Goal: Transaction & Acquisition: Purchase product/service

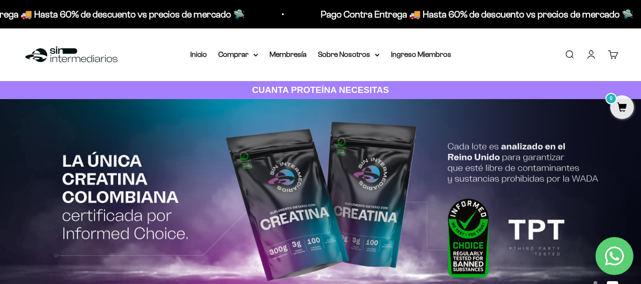
click at [592, 58] on link "Iniciar sesión" at bounding box center [591, 54] width 10 height 10
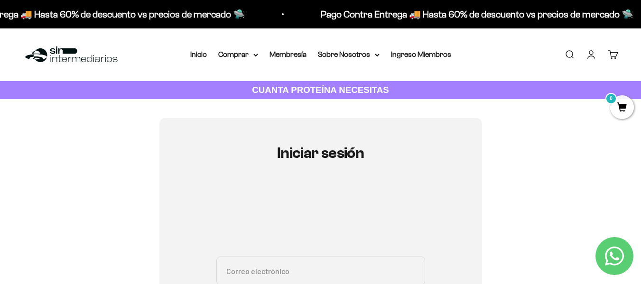
type input "haroldroid@gmail.com"
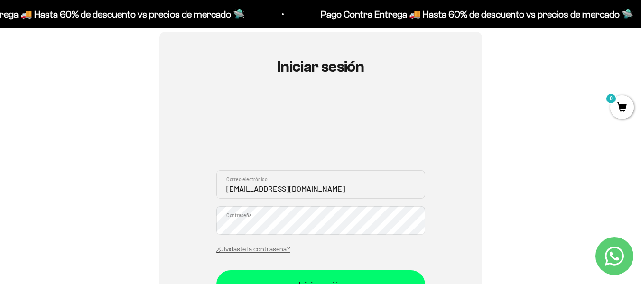
scroll to position [112, 0]
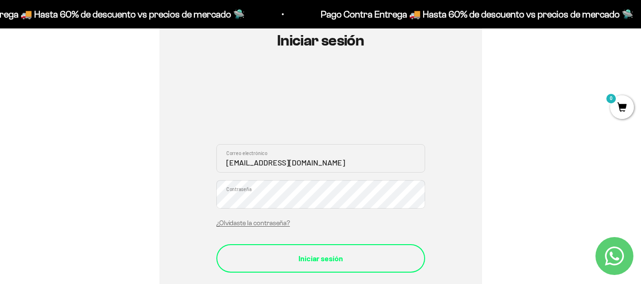
click at [318, 258] on div "Iniciar sesión" at bounding box center [320, 258] width 171 height 12
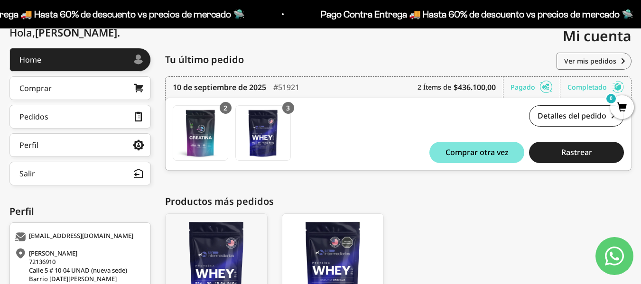
scroll to position [113, 0]
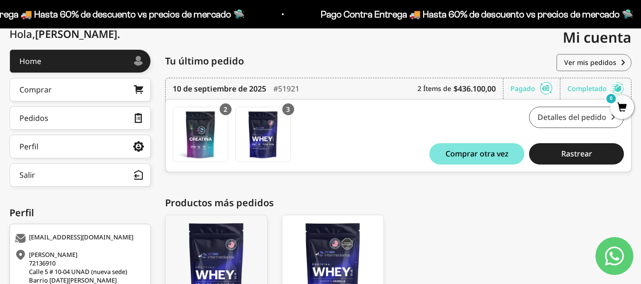
click at [572, 113] on link "Detalles del pedido" at bounding box center [576, 117] width 95 height 21
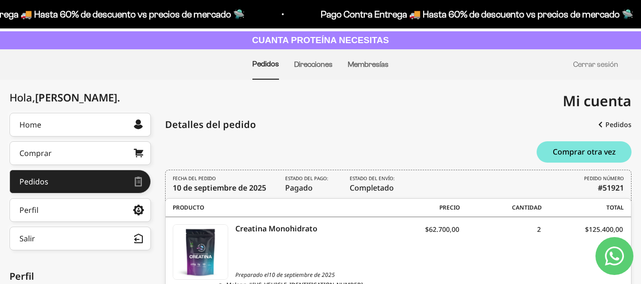
scroll to position [49, 0]
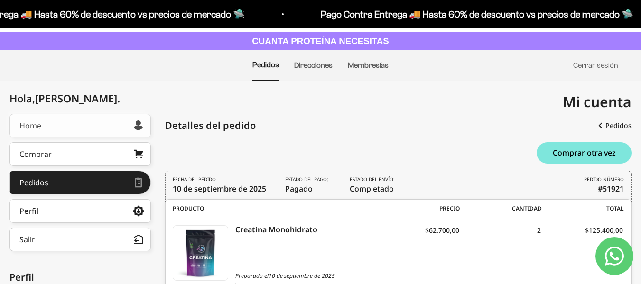
click at [44, 124] on link "Home" at bounding box center [79, 126] width 141 height 24
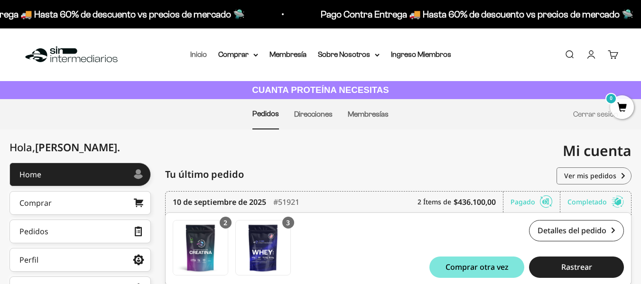
click at [195, 56] on link "Inicio" at bounding box center [198, 54] width 17 height 8
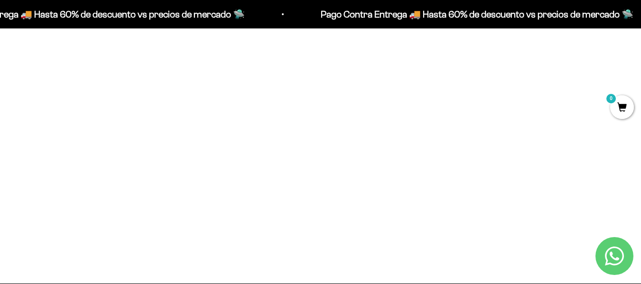
scroll to position [655, 0]
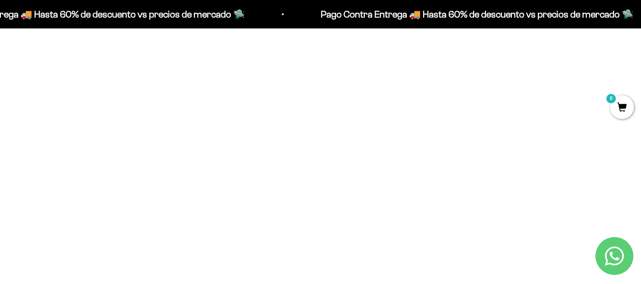
click at [324, 112] on img at bounding box center [320, 98] width 191 height 191
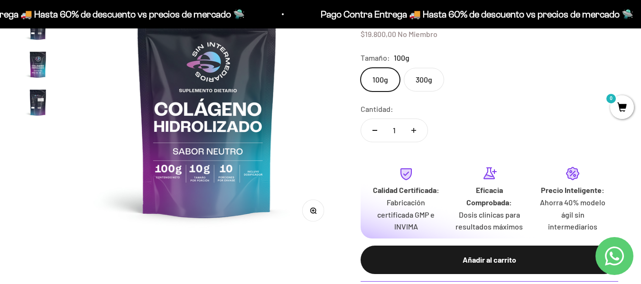
scroll to position [140, 0]
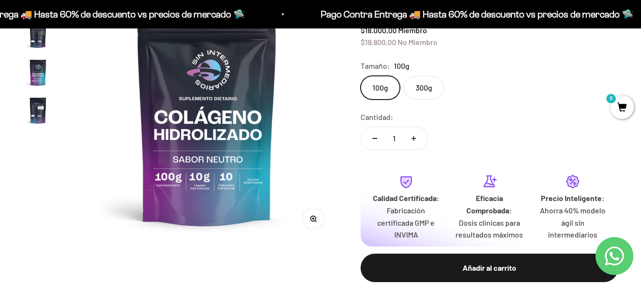
drag, startPoint x: 643, startPoint y: 16, endPoint x: 643, endPoint y: 34, distance: 18.0
click at [423, 85] on label "300g" at bounding box center [424, 88] width 40 height 24
click at [361, 76] on input "300g" at bounding box center [360, 75] width 0 height 0
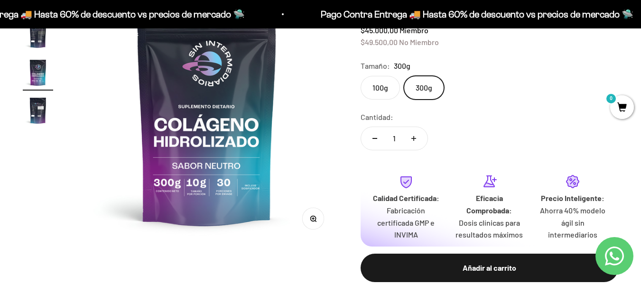
drag, startPoint x: 641, startPoint y: 46, endPoint x: 644, endPoint y: 43, distance: 5.0
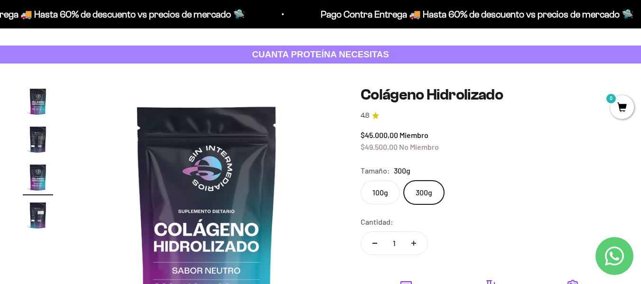
scroll to position [27, 0]
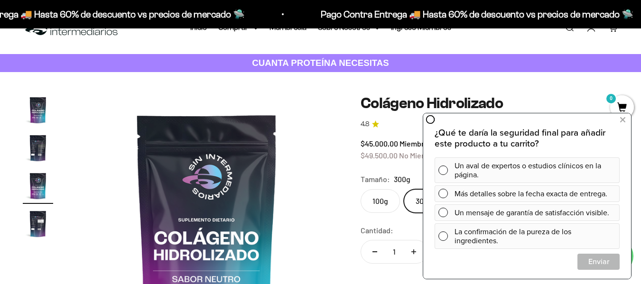
click at [314, 105] on img at bounding box center [207, 226] width 262 height 262
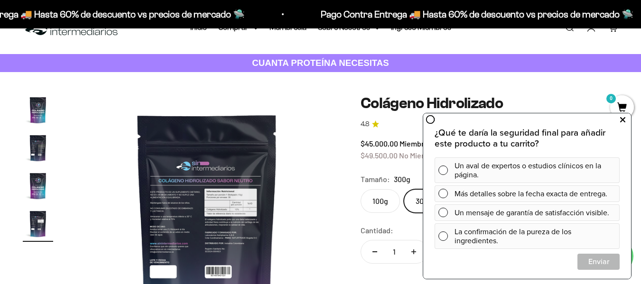
click at [625, 120] on icon at bounding box center [622, 120] width 5 height 12
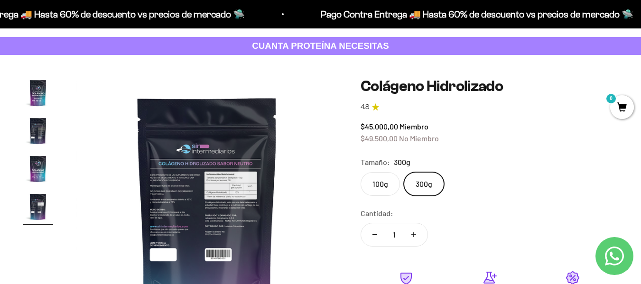
scroll to position [0, 0]
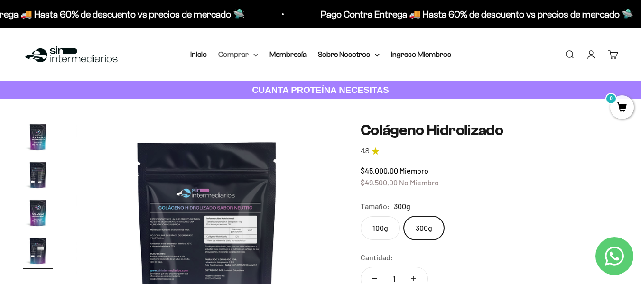
click at [240, 55] on summary "Comprar" at bounding box center [238, 54] width 40 height 12
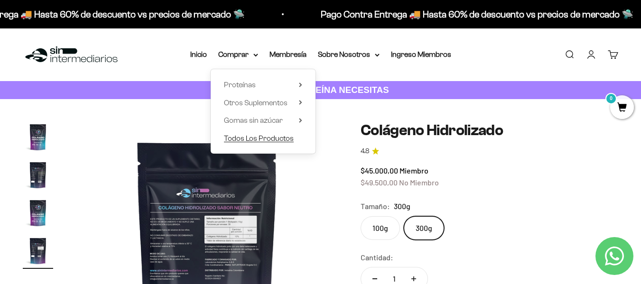
click at [265, 137] on span "Todos Los Productos" at bounding box center [259, 138] width 70 height 8
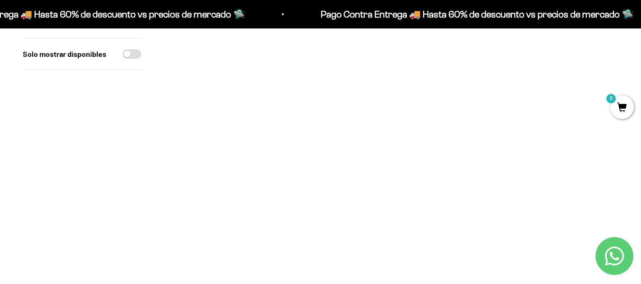
scroll to position [1659, 0]
click at [401, 167] on img at bounding box center [391, 154] width 144 height 144
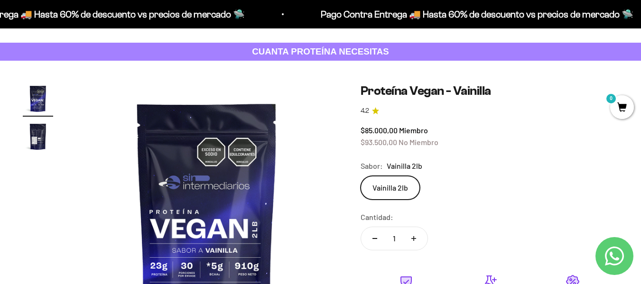
scroll to position [53, 0]
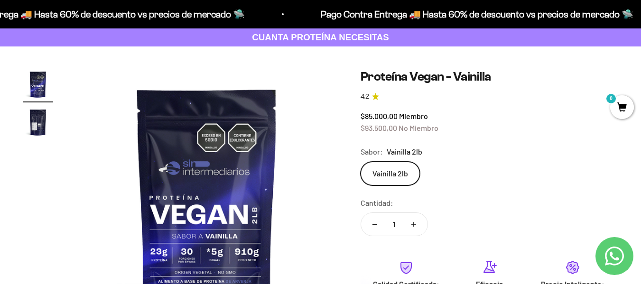
click at [32, 113] on img "Ir al artículo 2" at bounding box center [38, 122] width 30 height 30
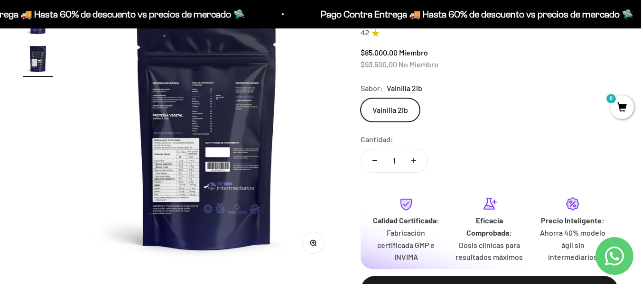
scroll to position [121, 0]
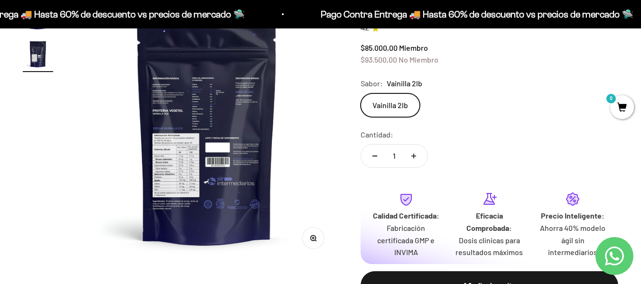
click at [314, 235] on circle "button" at bounding box center [312, 237] width 5 height 5
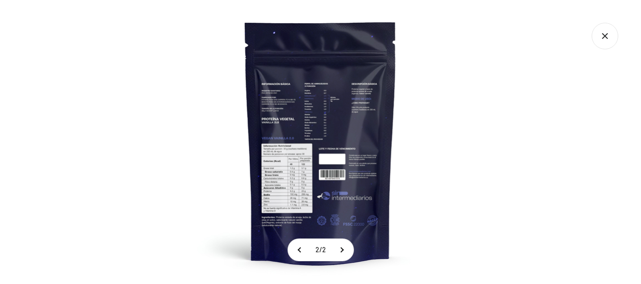
click at [297, 181] on img at bounding box center [320, 142] width 284 height 284
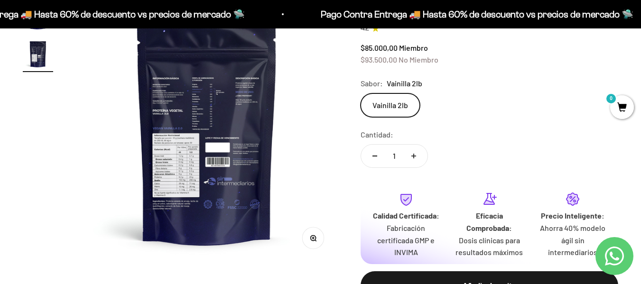
click at [316, 240] on button "Zoom" at bounding box center [312, 238] width 21 height 21
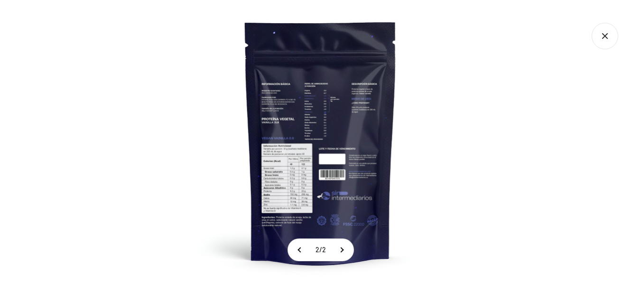
click at [295, 149] on img at bounding box center [320, 142] width 284 height 284
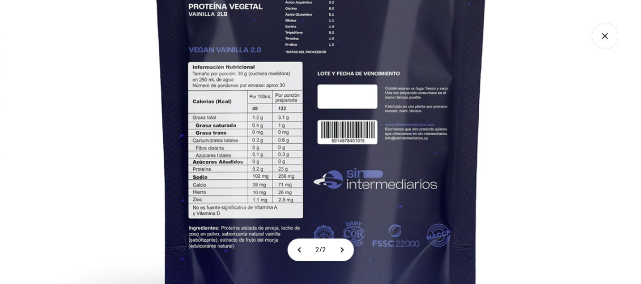
click at [350, 107] on img at bounding box center [321, 58] width 641 height 641
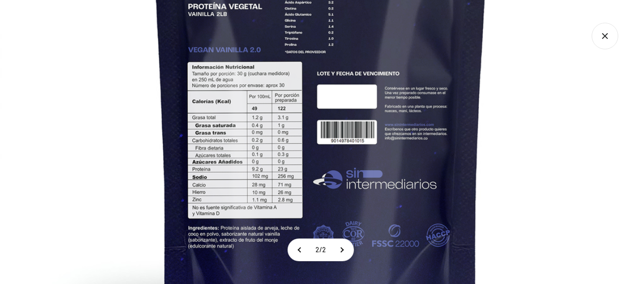
click at [604, 45] on icon "Cerrar galería" at bounding box center [605, 36] width 27 height 27
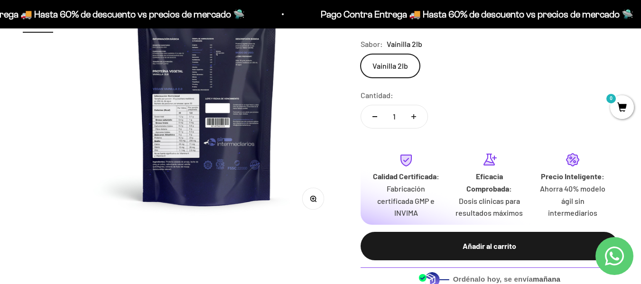
scroll to position [0, 0]
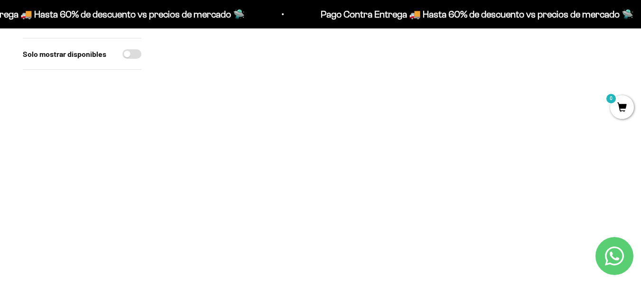
scroll to position [1014, 0]
click at [392, 111] on img at bounding box center [391, 122] width 144 height 144
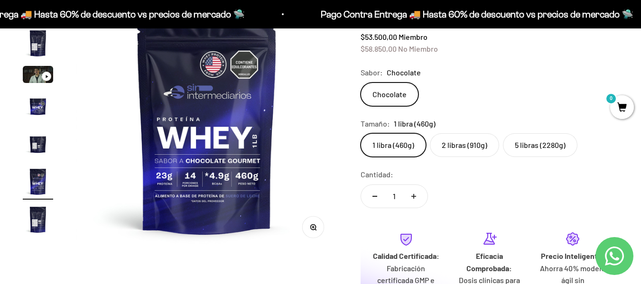
scroll to position [137, 0]
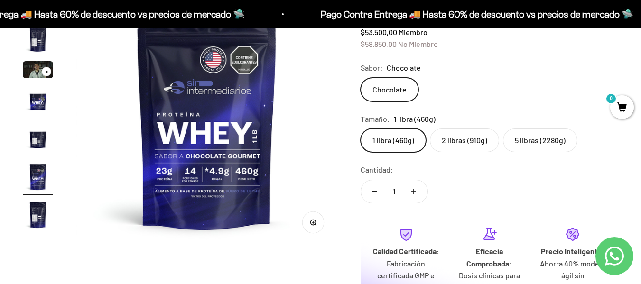
drag, startPoint x: 648, startPoint y: 31, endPoint x: 643, endPoint y: 45, distance: 14.4
click at [465, 137] on label "2 libras (910g)" at bounding box center [464, 141] width 69 height 24
click at [361, 129] on input "2 libras (910g)" at bounding box center [360, 128] width 0 height 0
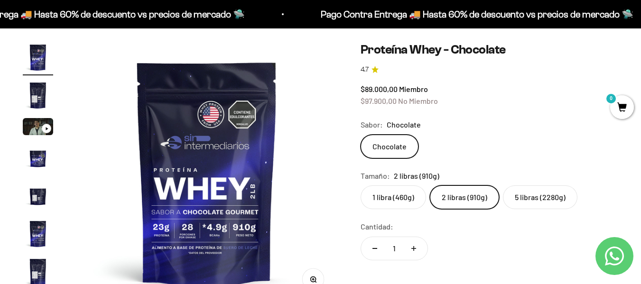
scroll to position [75, 0]
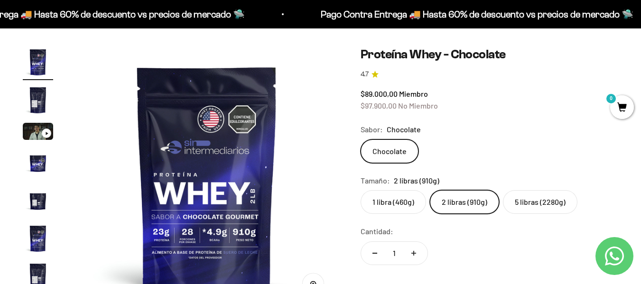
click at [539, 203] on label "5 libras (2280g)" at bounding box center [540, 202] width 74 height 24
click at [361, 190] on input "5 libras (2280g)" at bounding box center [360, 190] width 0 height 0
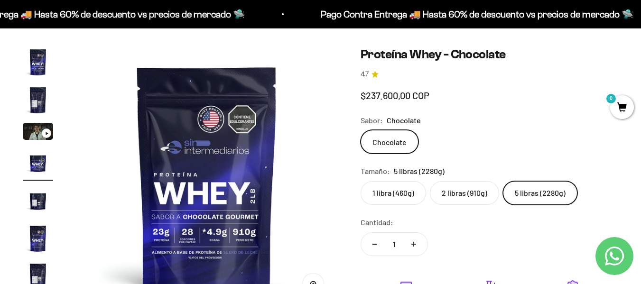
scroll to position [0, 803]
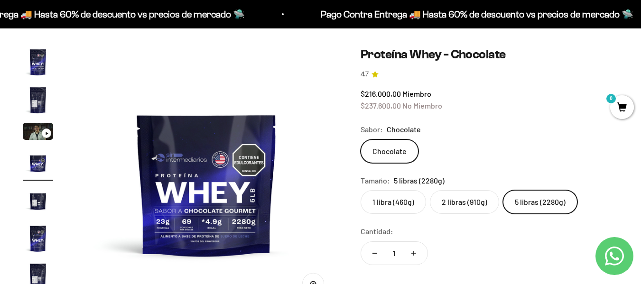
click at [467, 198] on label "2 libras (910g)" at bounding box center [464, 202] width 69 height 24
click at [361, 190] on input "2 libras (910g)" at bounding box center [360, 190] width 0 height 0
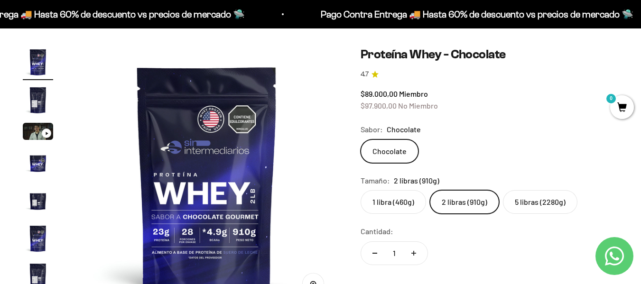
click at [519, 201] on label "5 libras (2280g)" at bounding box center [540, 202] width 74 height 24
click at [361, 190] on input "5 libras (2280g)" at bounding box center [360, 190] width 0 height 0
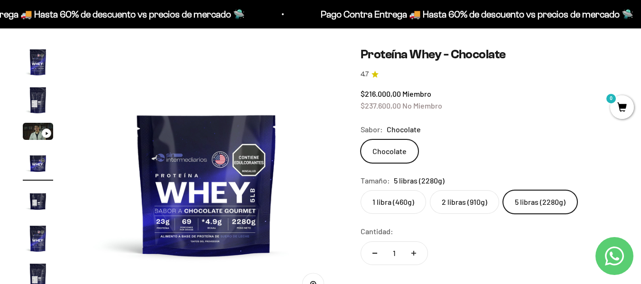
click at [38, 107] on img "Ir al artículo 2" at bounding box center [38, 100] width 30 height 30
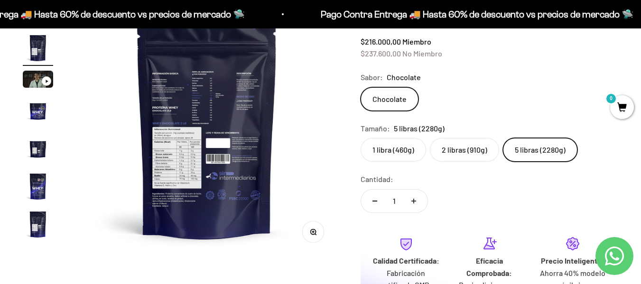
scroll to position [118, 0]
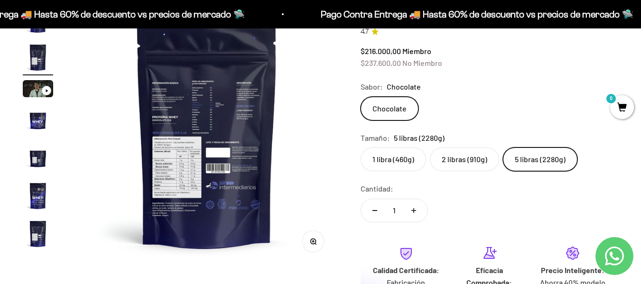
click at [312, 239] on circle "button" at bounding box center [312, 241] width 5 height 5
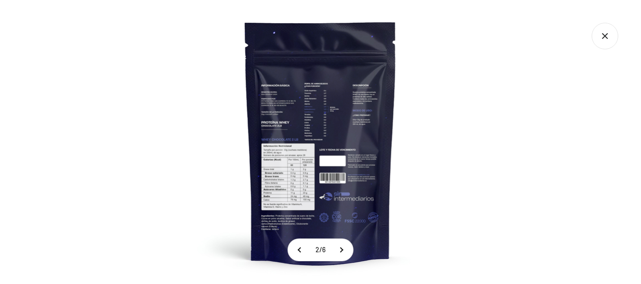
click at [292, 163] on img at bounding box center [320, 142] width 284 height 284
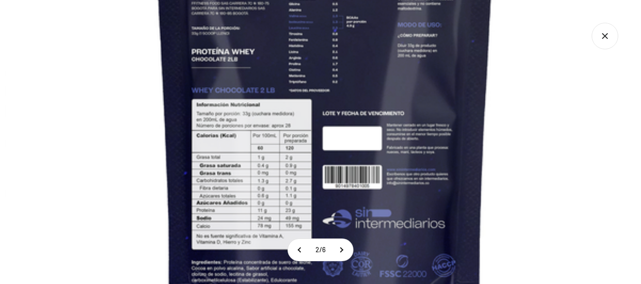
click at [278, 189] on img at bounding box center [325, 96] width 641 height 641
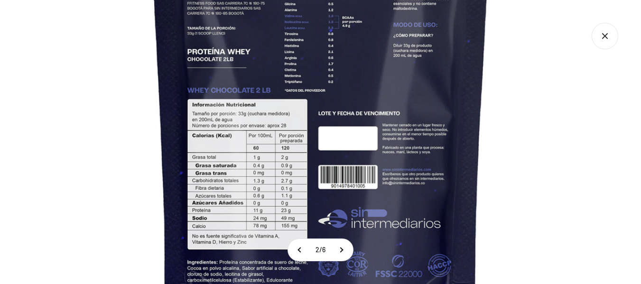
click at [607, 41] on icon "Cerrar galería" at bounding box center [605, 36] width 27 height 27
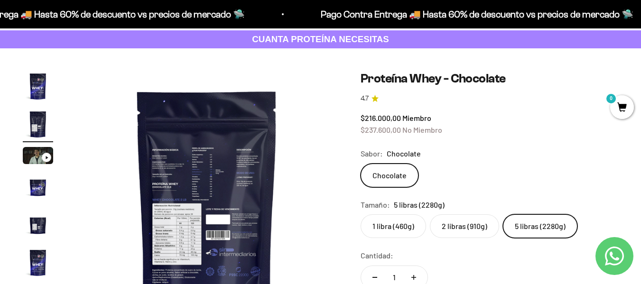
scroll to position [0, 0]
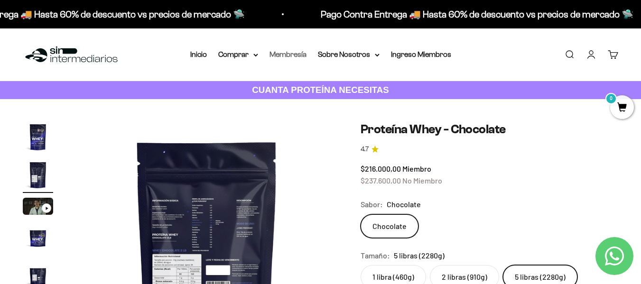
click at [280, 54] on link "Membresía" at bounding box center [288, 54] width 37 height 8
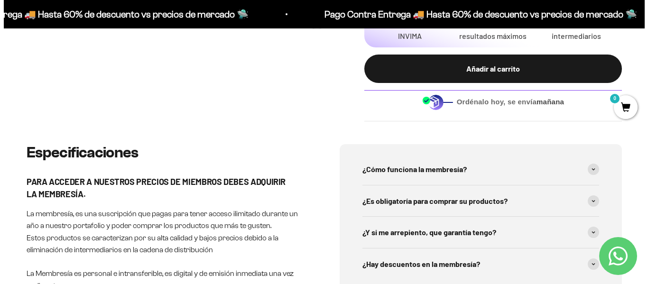
scroll to position [318, 0]
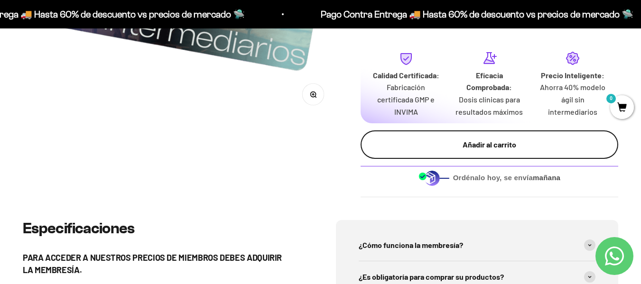
click at [522, 139] on div "Añadir al carrito" at bounding box center [490, 145] width 220 height 12
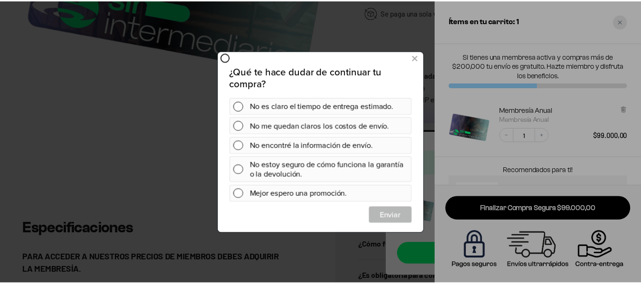
scroll to position [0, 0]
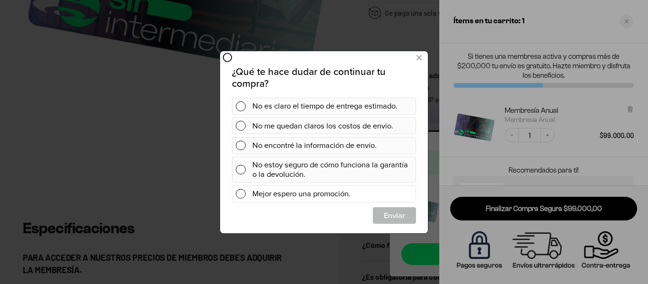
click at [242, 189] on span at bounding box center [241, 193] width 10 height 10
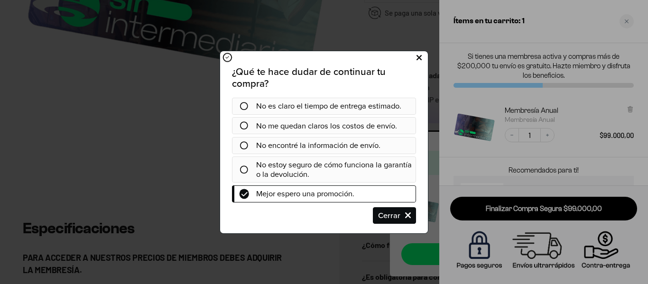
click at [419, 55] on icon at bounding box center [419, 57] width 5 height 13
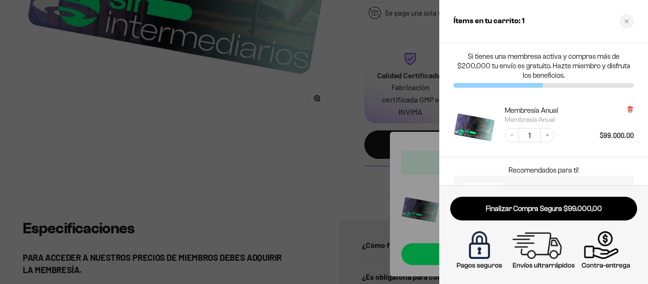
click at [629, 110] on icon at bounding box center [630, 109] width 4 height 5
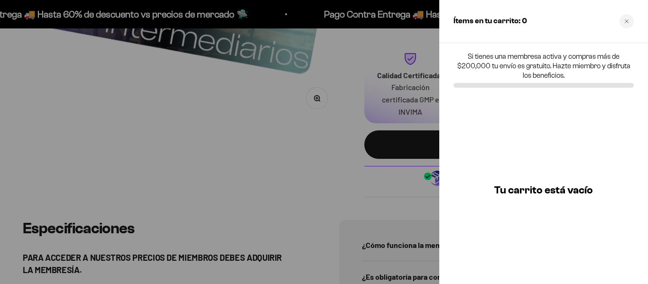
click at [317, 191] on div at bounding box center [324, 142] width 648 height 284
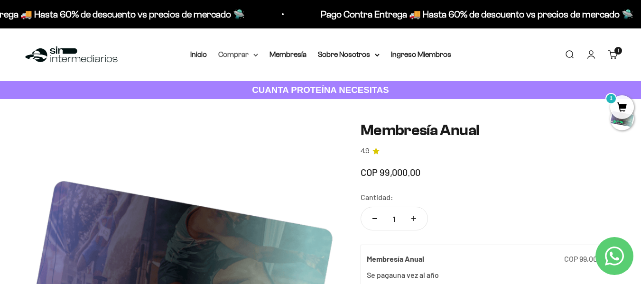
click at [227, 56] on summary "Comprar" at bounding box center [238, 54] width 40 height 12
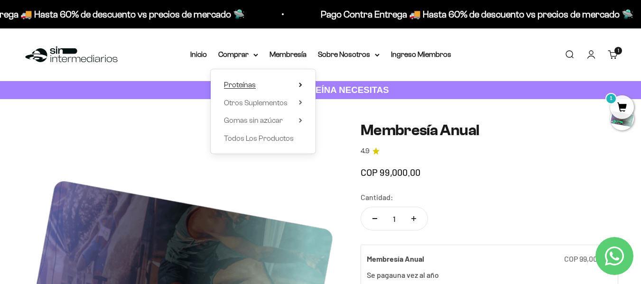
click at [231, 84] on span "Proteínas" at bounding box center [240, 85] width 32 height 8
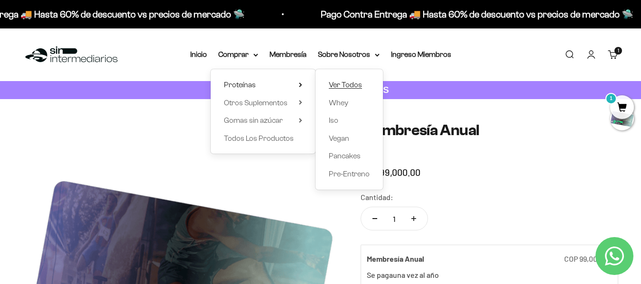
click at [341, 84] on span "Ver Todos" at bounding box center [345, 85] width 33 height 8
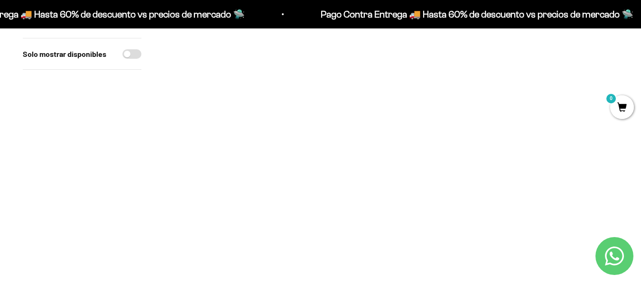
scroll to position [109, 0]
click at [226, 99] on img at bounding box center [236, 112] width 144 height 144
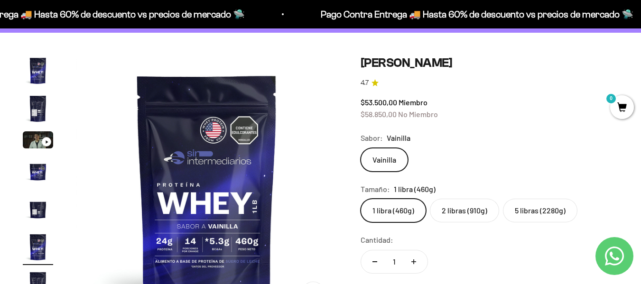
scroll to position [71, 0]
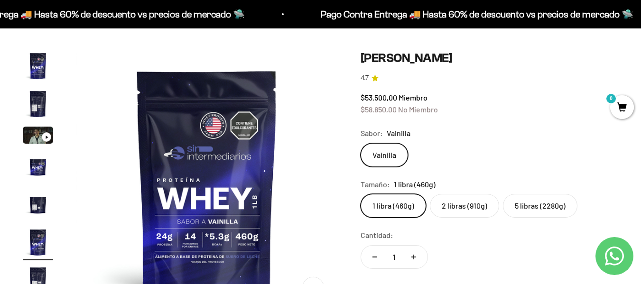
drag, startPoint x: 646, startPoint y: 18, endPoint x: 634, endPoint y: 26, distance: 14.3
click at [452, 206] on label "2 libras (910g)" at bounding box center [464, 206] width 69 height 24
click at [361, 194] on input "2 libras (910g)" at bounding box center [360, 194] width 0 height 0
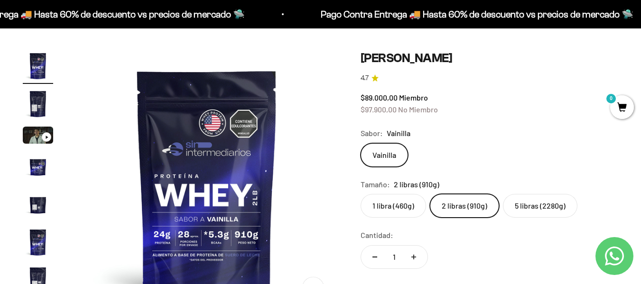
click at [535, 209] on label "5 libras (2280g)" at bounding box center [540, 206] width 74 height 24
click at [361, 194] on input "5 libras (2280g)" at bounding box center [360, 194] width 0 height 0
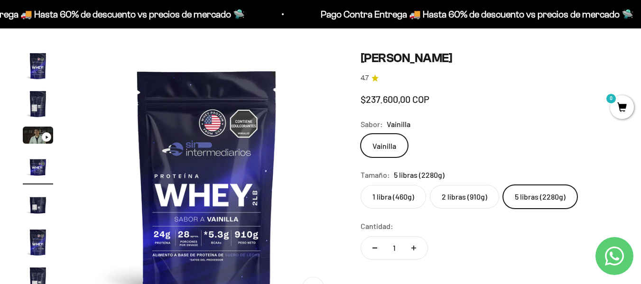
scroll to position [0, 803]
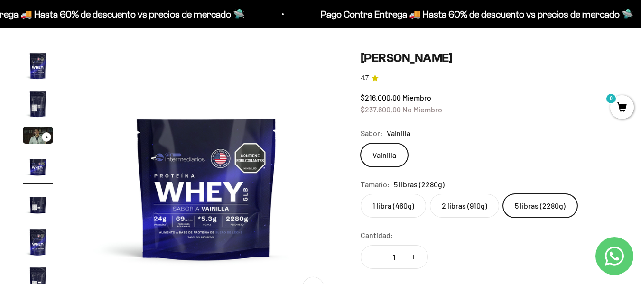
click at [640, 32] on div "Zoom Ir al artículo 1 Ir al artículo 2 Ir al artículo 3 Ir al artículo 4 Ir al …" at bounding box center [320, 252] width 641 height 449
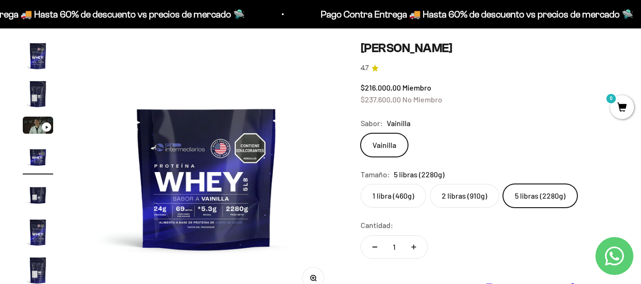
scroll to position [76, 0]
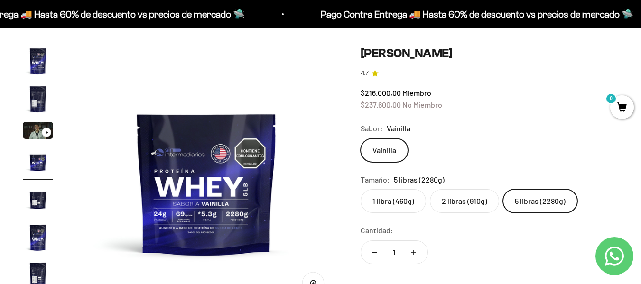
click at [529, 204] on label "5 libras (2280g)" at bounding box center [540, 201] width 74 height 24
click at [361, 189] on input "5 libras (2280g)" at bounding box center [360, 189] width 0 height 0
click at [529, 204] on label "5 libras (2280g)" at bounding box center [540, 201] width 74 height 24
click at [361, 189] on input "5 libras (2280g)" at bounding box center [360, 189] width 0 height 0
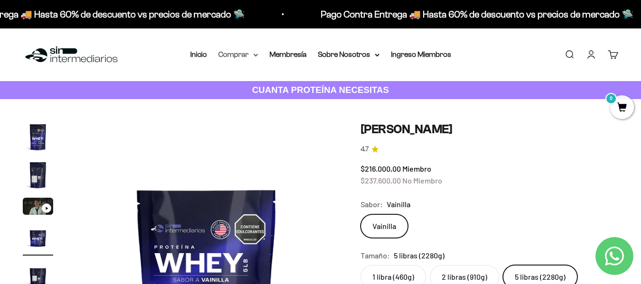
click at [254, 58] on summary "Comprar" at bounding box center [238, 54] width 40 height 12
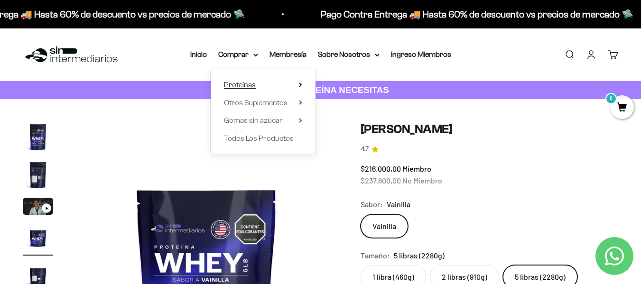
click at [247, 85] on span "Proteínas" at bounding box center [240, 85] width 32 height 8
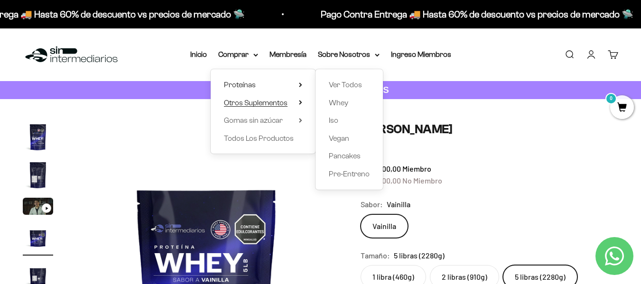
click at [292, 105] on summary "Otros Suplementos" at bounding box center [263, 103] width 78 height 12
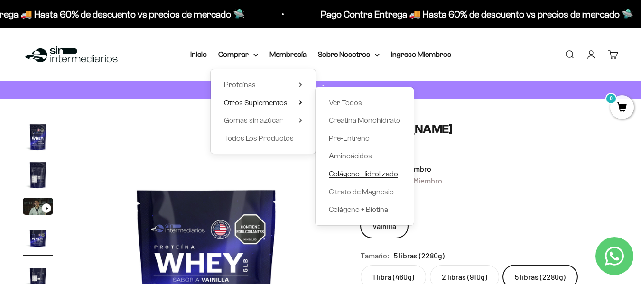
click at [353, 172] on span "Colágeno Hidrolizado" at bounding box center [363, 174] width 69 height 8
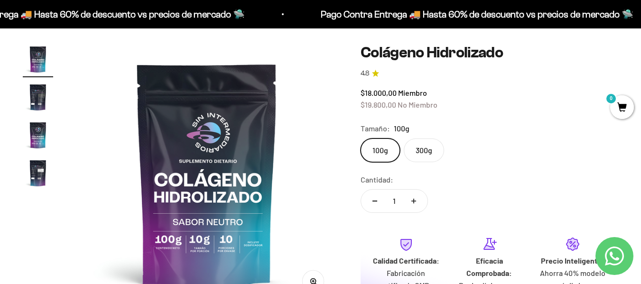
scroll to position [70, 0]
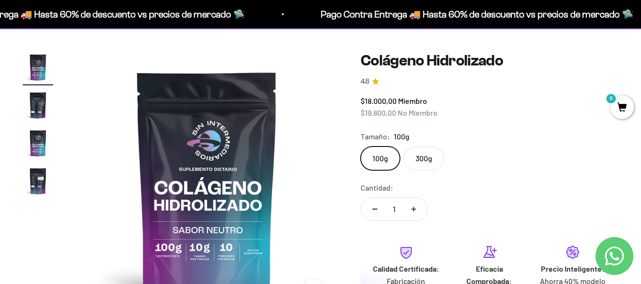
click at [420, 154] on label "300g" at bounding box center [424, 159] width 40 height 24
click at [361, 147] on input "300g" at bounding box center [360, 146] width 0 height 0
